Goal: Book appointment/travel/reservation

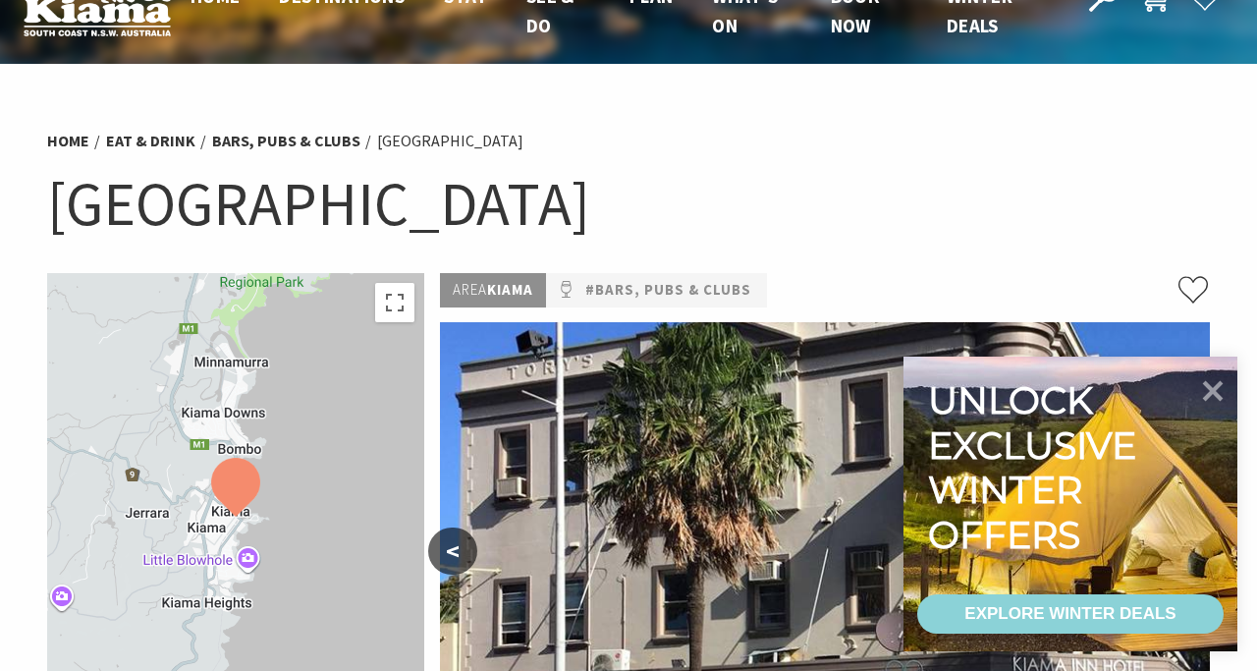
scroll to position [39, 0]
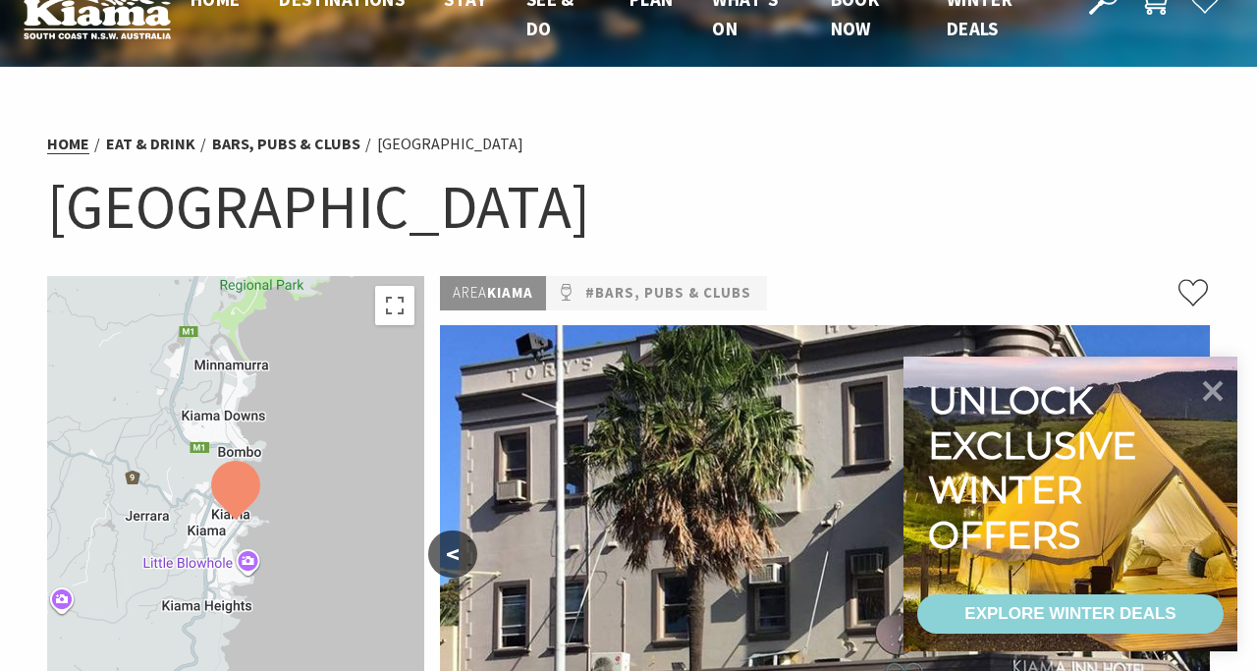
click at [81, 143] on link "Home" at bounding box center [68, 144] width 42 height 21
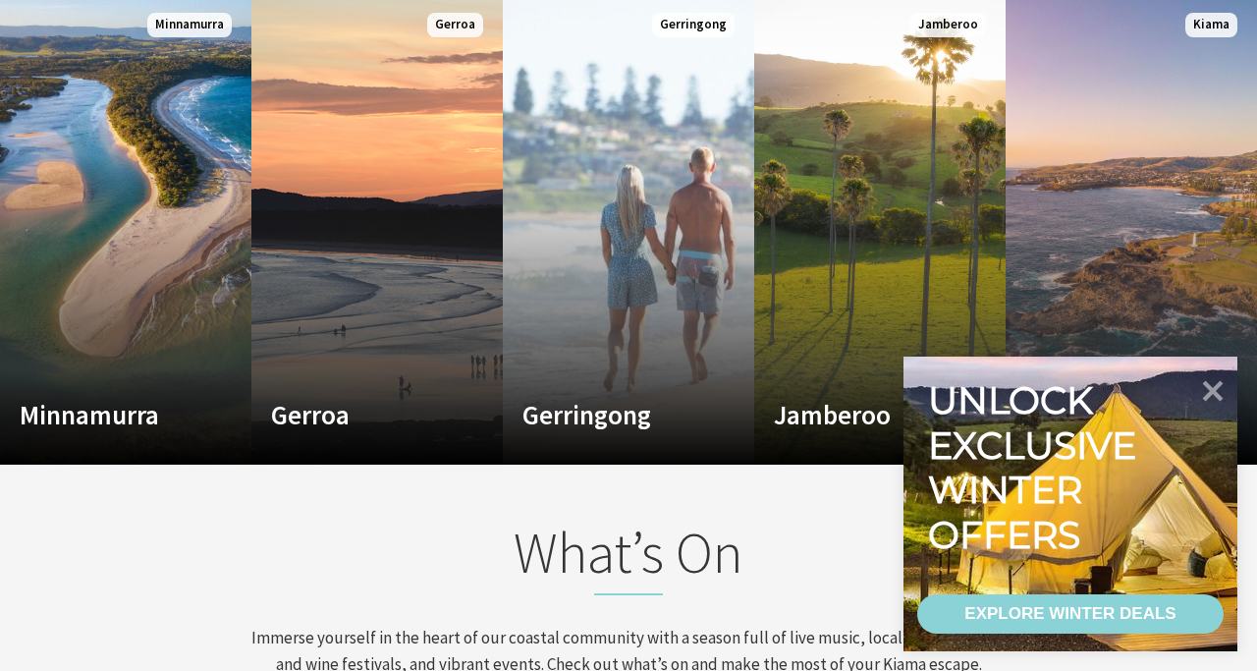
scroll to position [1336, 0]
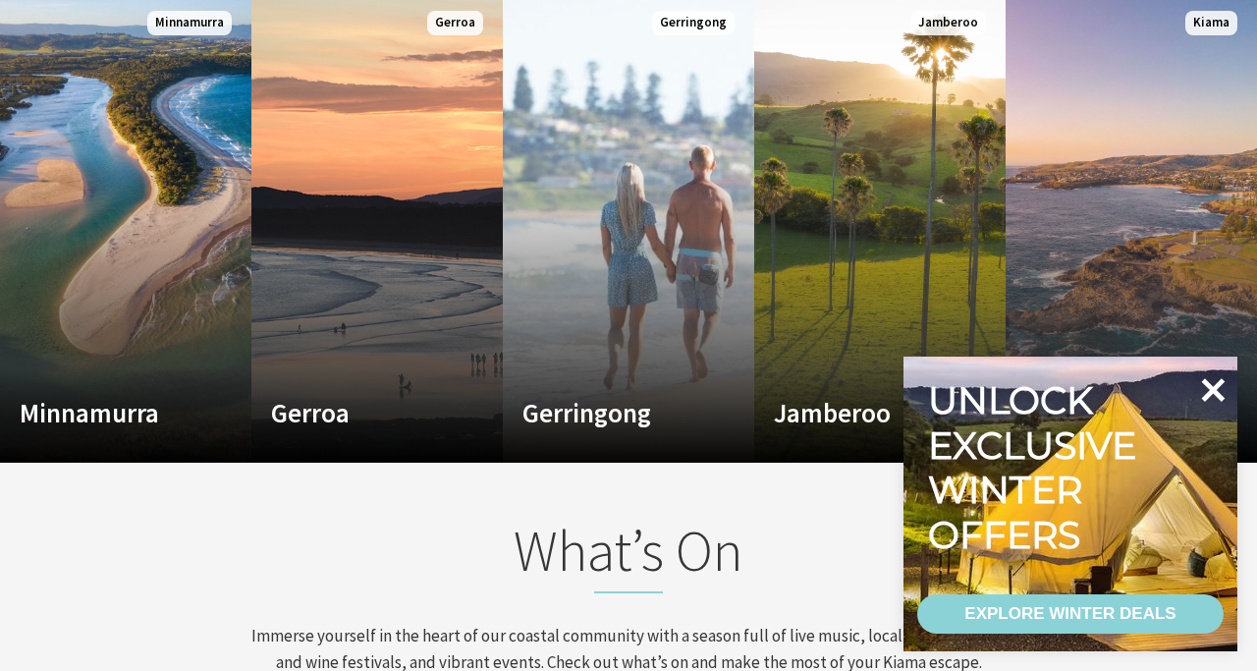
click at [1215, 387] on icon at bounding box center [1214, 390] width 24 height 24
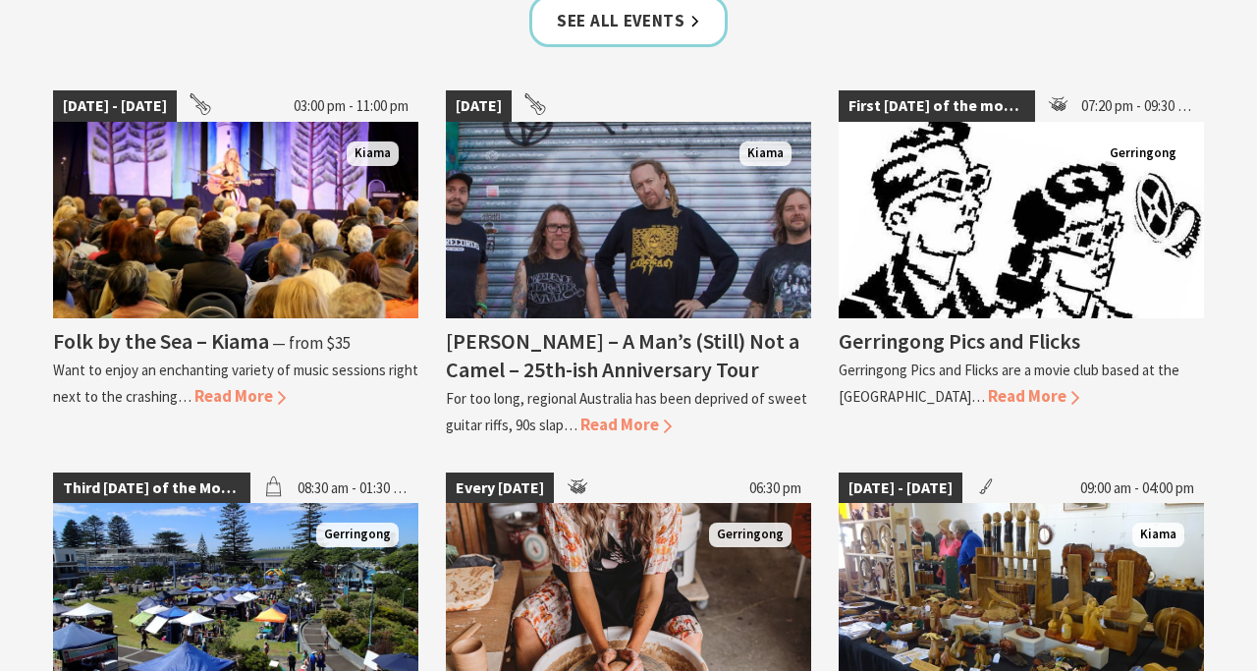
scroll to position [2043, 0]
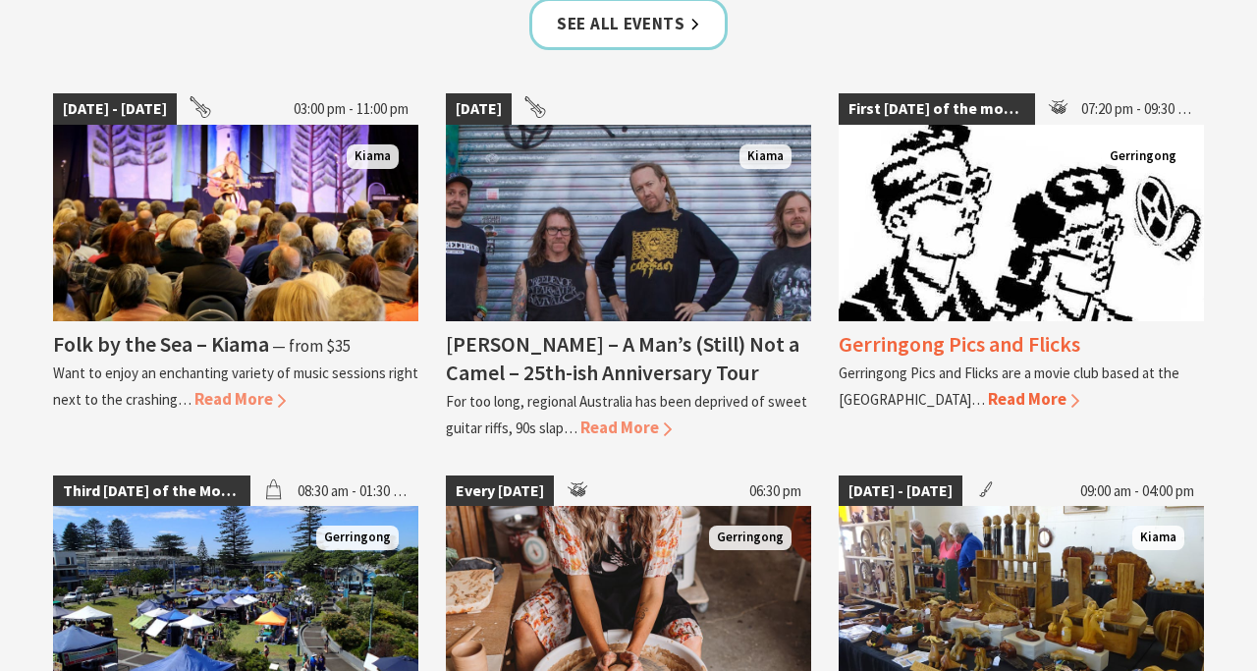
click at [1027, 264] on img at bounding box center [1021, 223] width 365 height 196
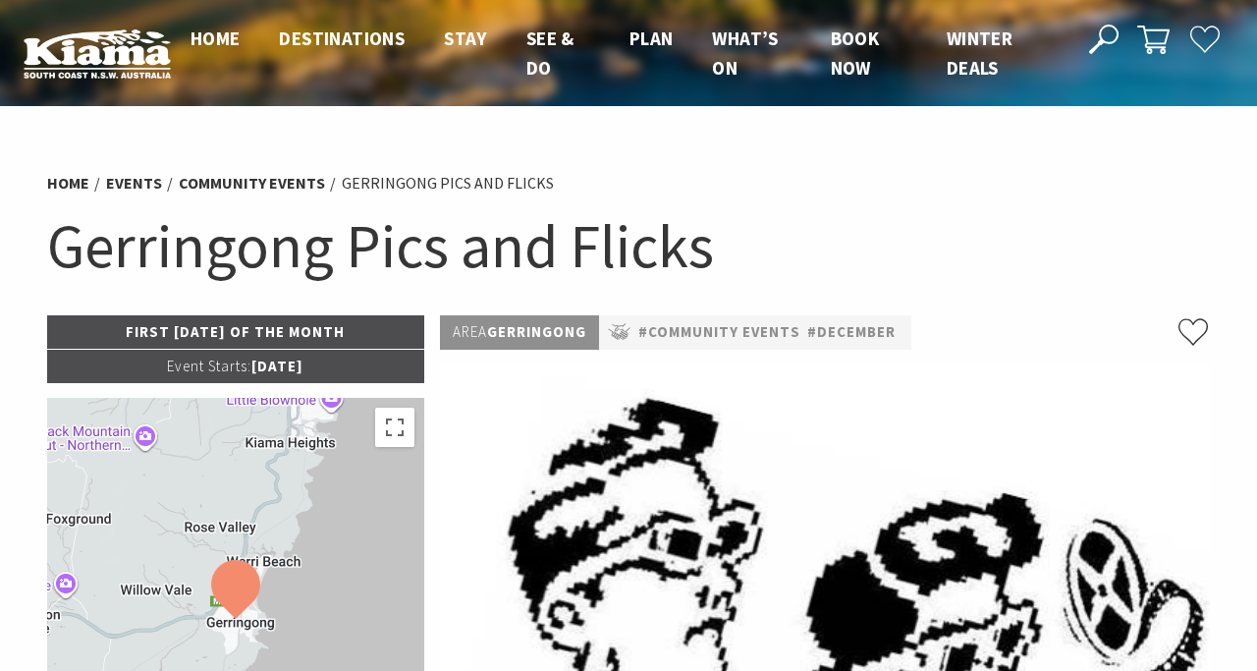
click at [446, 491] on img at bounding box center [825, 617] width 770 height 507
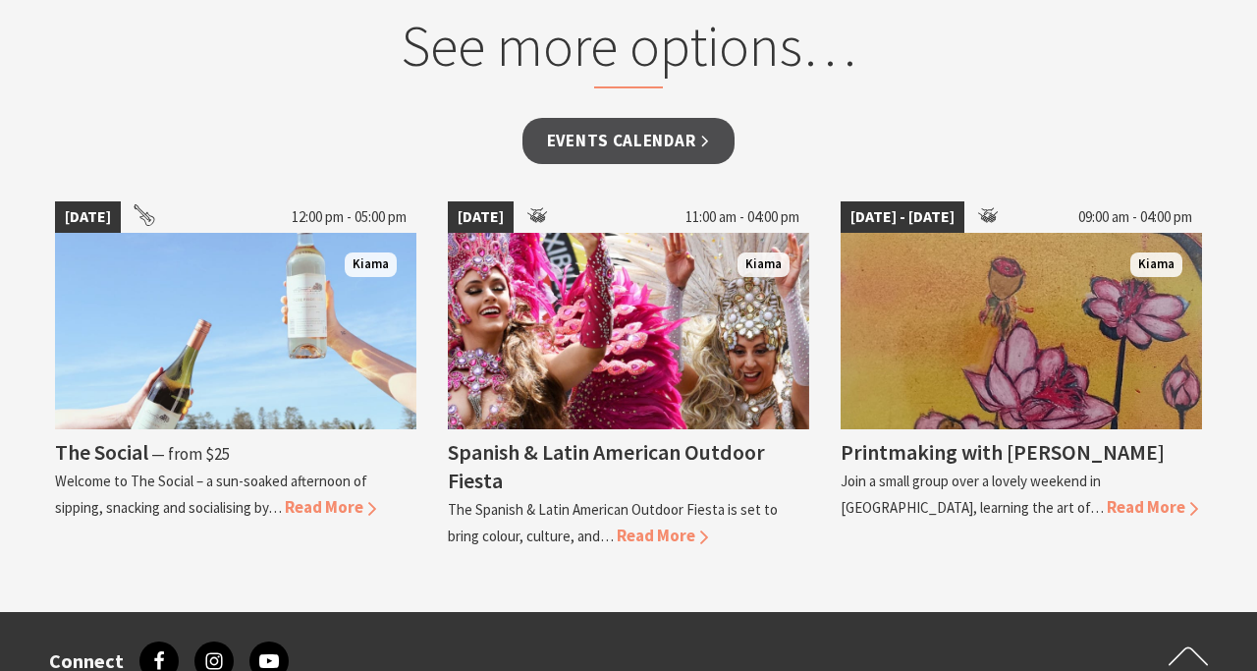
scroll to position [1296, 0]
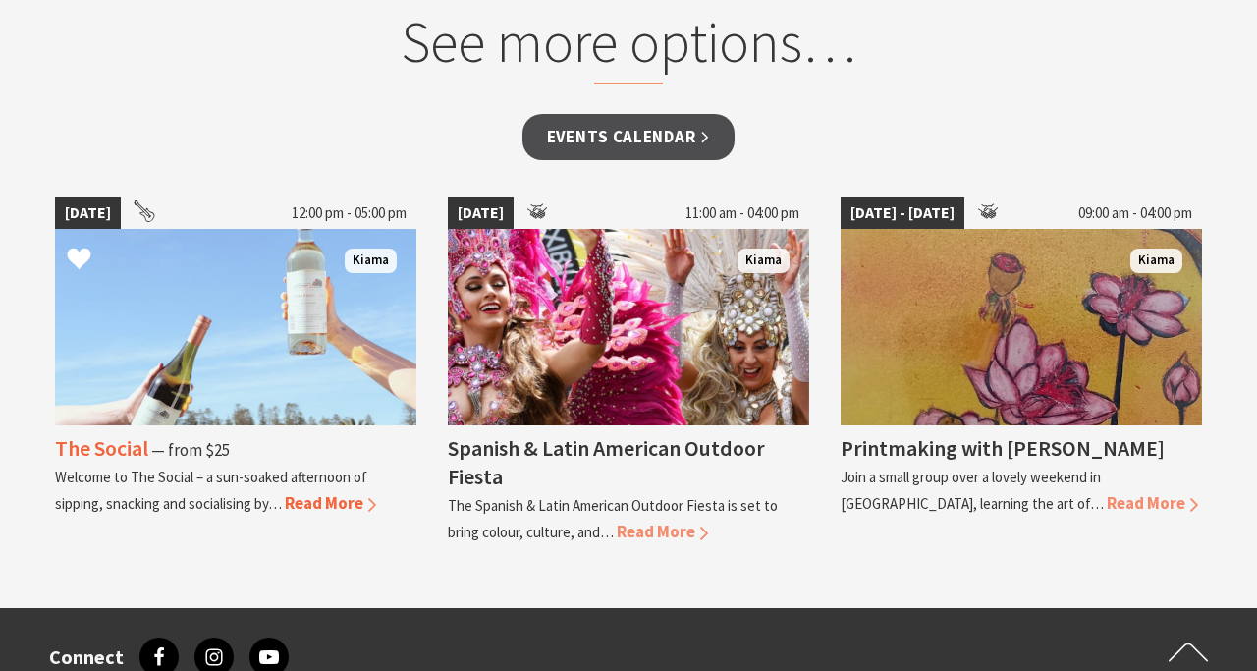
click at [330, 497] on span "Read More" at bounding box center [330, 503] width 91 height 22
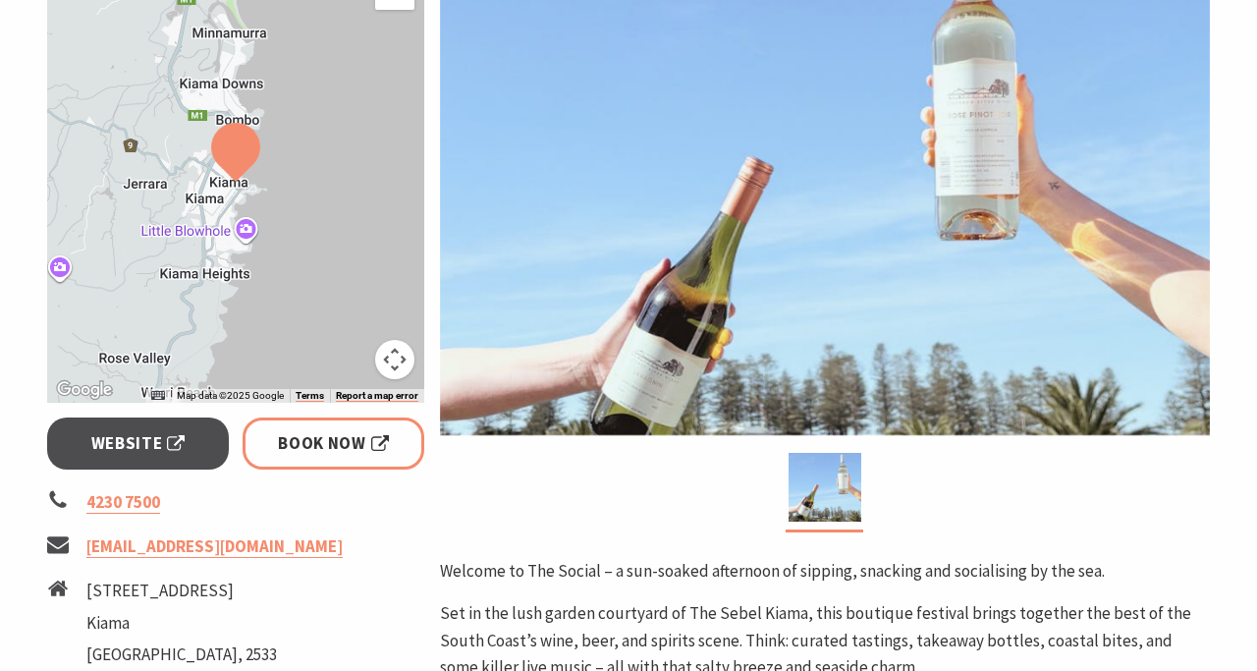
scroll to position [432, 0]
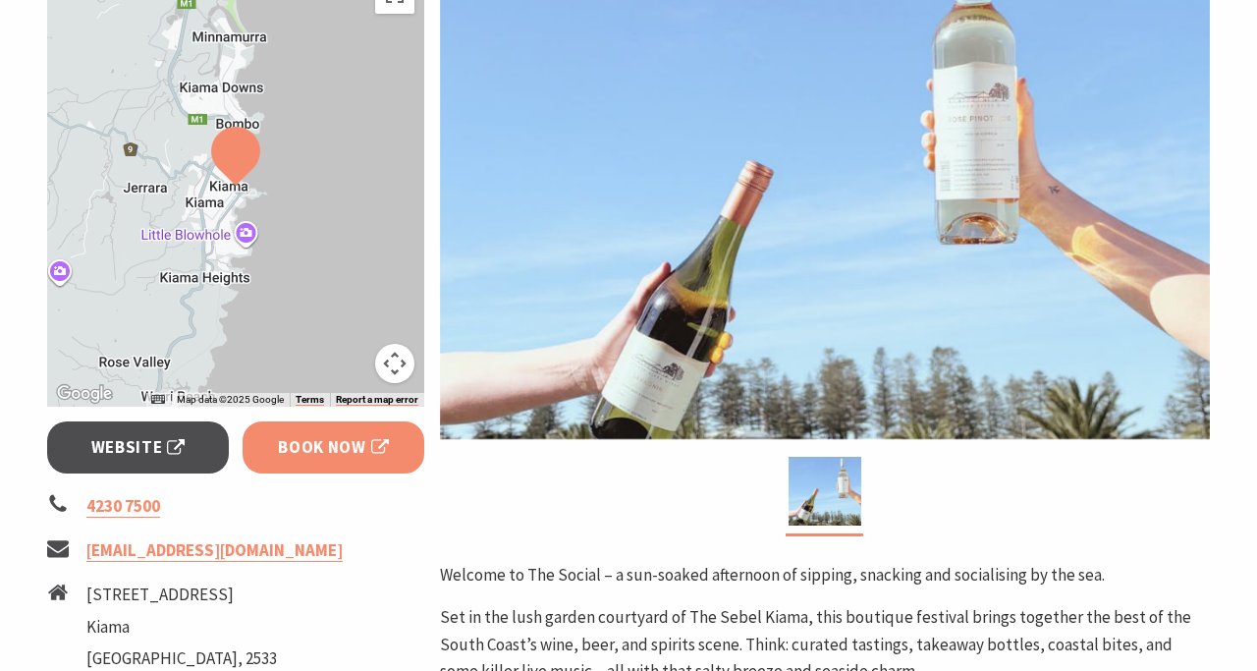
click at [307, 453] on span "Book Now" at bounding box center [333, 447] width 111 height 27
